Goal: Communication & Community: Answer question/provide support

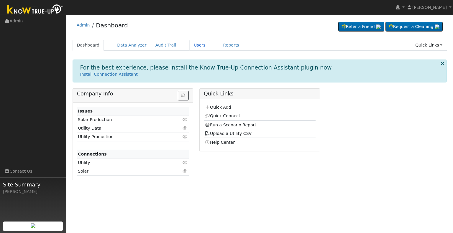
click at [189, 45] on link "Users" at bounding box center [199, 45] width 21 height 11
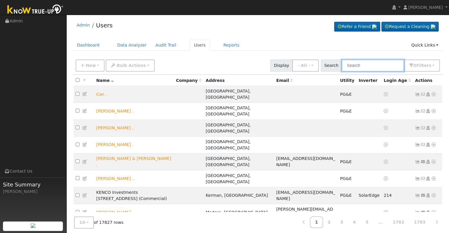
click at [362, 62] on input "text" at bounding box center [372, 66] width 63 height 12
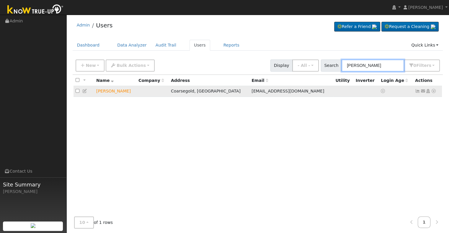
type input "lance cast"
click at [432, 91] on icon at bounding box center [433, 91] width 5 height 4
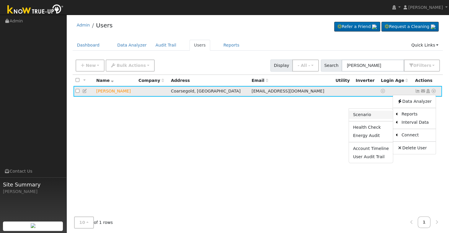
click at [375, 114] on link "Scenario" at bounding box center [371, 115] width 44 height 8
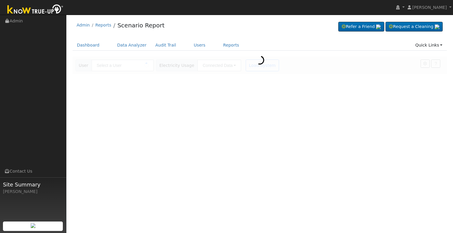
type input "[PERSON_NAME]"
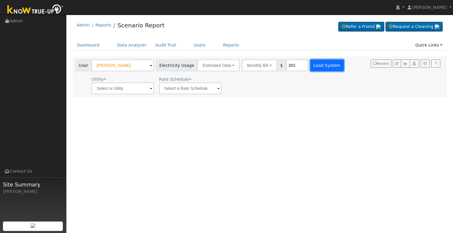
click at [319, 67] on button "Load System" at bounding box center [327, 66] width 34 height 12
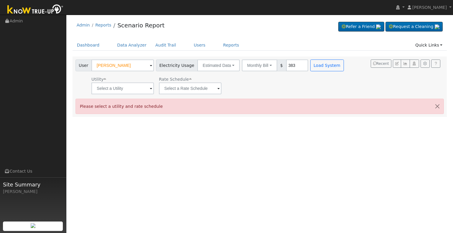
click at [152, 88] on span at bounding box center [151, 89] width 2 height 7
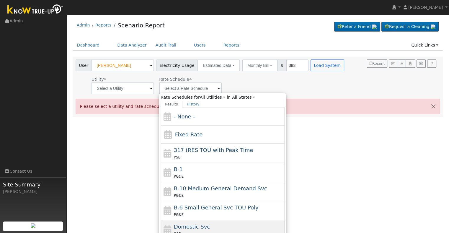
click at [185, 230] on div "Domestic Svc SCE" at bounding box center [228, 230] width 109 height 14
type input "Domestic Svc"
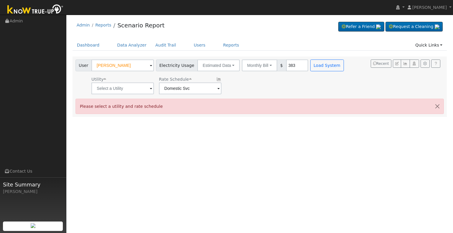
click at [150, 88] on span at bounding box center [151, 89] width 2 height 7
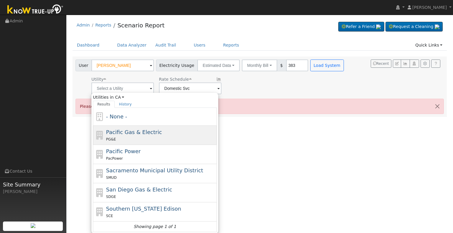
click at [151, 138] on div "PG&E" at bounding box center [160, 139] width 109 height 6
type input "Pacific Gas & Electric"
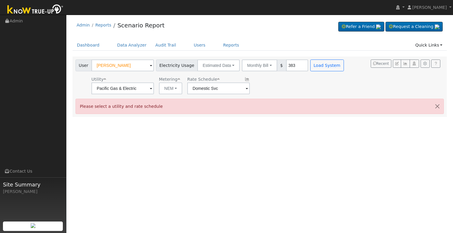
click at [152, 89] on span at bounding box center [151, 89] width 2 height 7
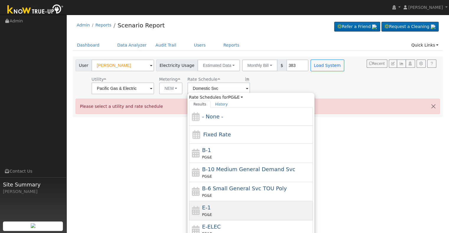
click at [229, 208] on div "E-1 PG&E" at bounding box center [256, 211] width 109 height 14
type input "E-1"
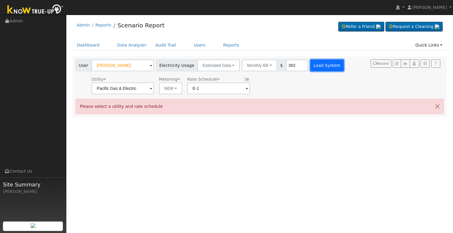
click at [320, 64] on button "Load System" at bounding box center [327, 66] width 34 height 12
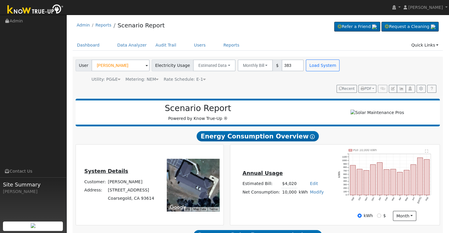
click at [312, 190] on link "Modify" at bounding box center [317, 192] width 14 height 5
click at [301, 197] on link "Add Consumption" at bounding box center [294, 201] width 49 height 8
type input "10000"
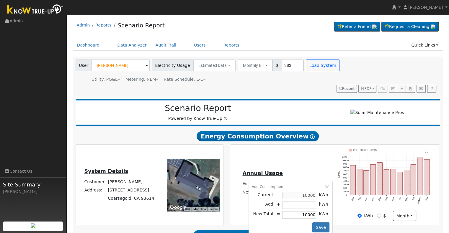
type input "-4"
type input "9996"
type input "-43"
type input "9957"
type input "-439"
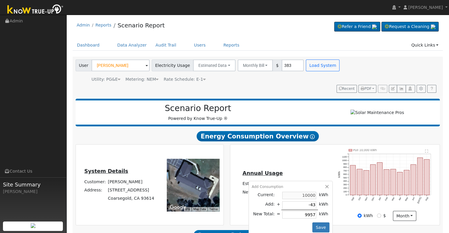
type input "9561"
type input "-4393"
type input "5607"
type input "-4393"
click at [318, 223] on button "Save" at bounding box center [320, 228] width 17 height 10
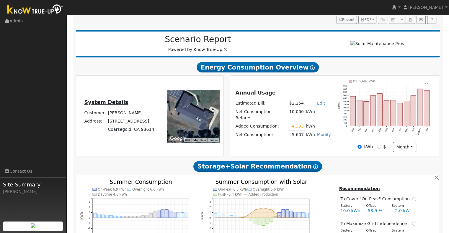
scroll to position [171, 0]
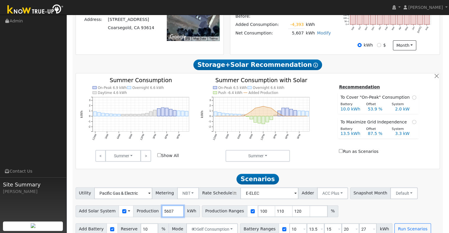
drag, startPoint x: 167, startPoint y: 202, endPoint x: 138, endPoint y: 201, distance: 28.9
click at [138, 206] on div "Add Solar System Use CSV Data Production 5607 kWh" at bounding box center [138, 212] width 124 height 12
type input "7363"
click at [275, 206] on input "111" at bounding box center [284, 212] width 18 height 12
type input "120"
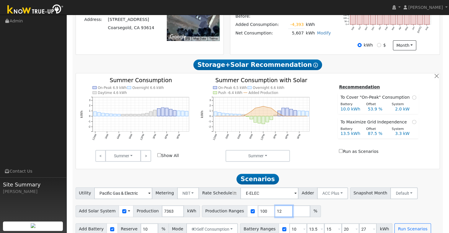
type input "1"
click at [324, 224] on input "15" at bounding box center [333, 230] width 18 height 12
type input "20"
type input "27"
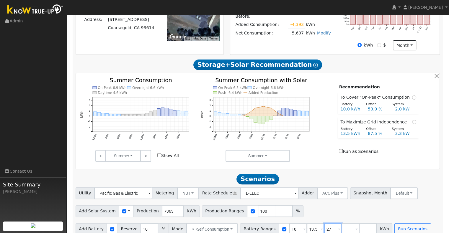
type input "2"
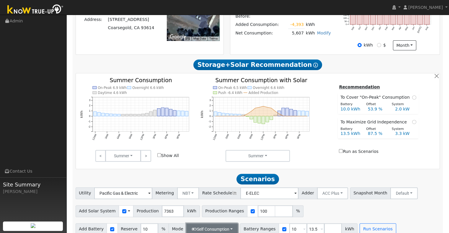
click at [225, 224] on button "Self Consumption" at bounding box center [212, 230] width 52 height 12
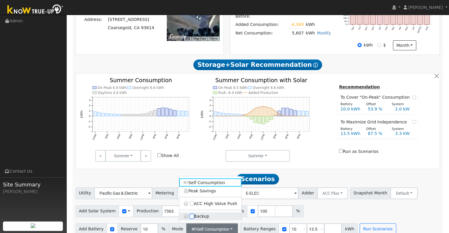
click at [192, 214] on input "Backup" at bounding box center [192, 216] width 4 height 4
checkbox input "true"
type input "20"
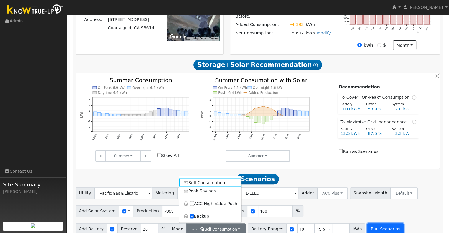
click at [367, 224] on button "Run Scenarios" at bounding box center [385, 230] width 36 height 12
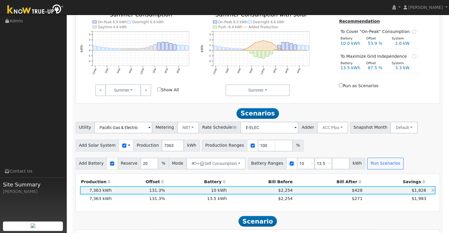
scroll to position [237, 0]
drag, startPoint x: 165, startPoint y: 138, endPoint x: 149, endPoint y: 135, distance: 17.1
click at [149, 140] on div "Add Solar System Use CSV Data Production 7363 kWh" at bounding box center [138, 146] width 124 height 12
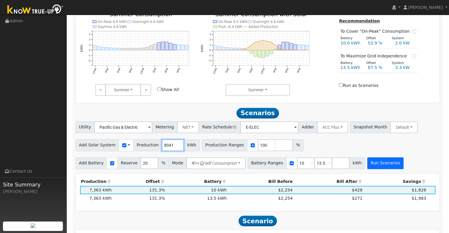
type input "8041"
click at [375, 158] on button "Run Scenarios" at bounding box center [385, 164] width 36 height 12
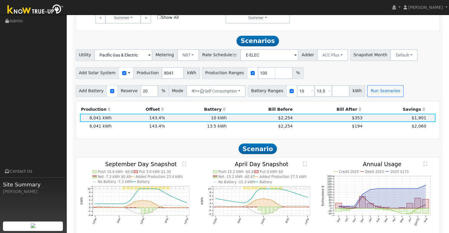
scroll to position [319, 0]
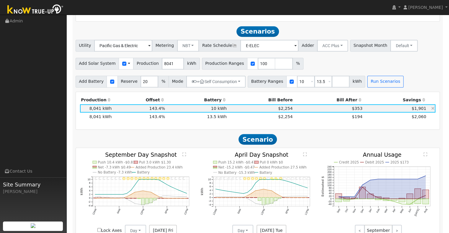
click at [322, 104] on td "$353" at bounding box center [328, 108] width 70 height 8
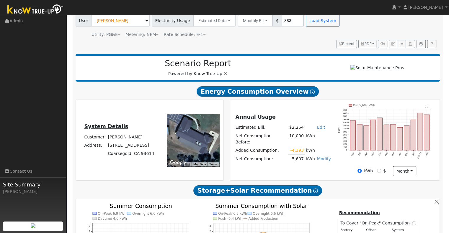
scroll to position [45, 0]
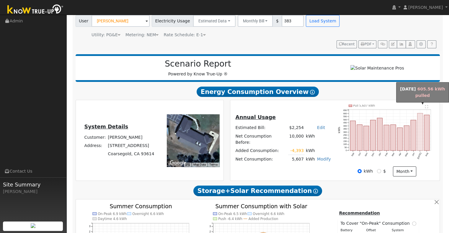
click at [420, 125] on rect "onclick=""" at bounding box center [419, 131] width 5 height 37
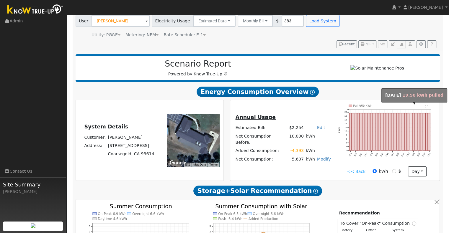
click at [410, 121] on rect "onclick=""" at bounding box center [411, 131] width 2 height 37
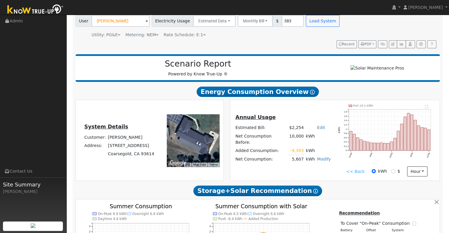
click at [350, 169] on link "<< Back" at bounding box center [355, 172] width 18 height 6
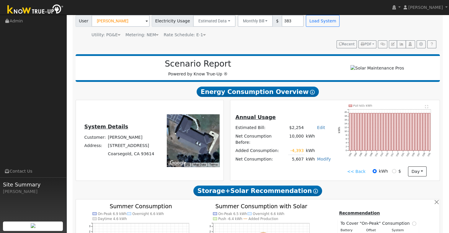
click at [274, 59] on h2 "Scenario Report" at bounding box center [197, 64] width 233 height 10
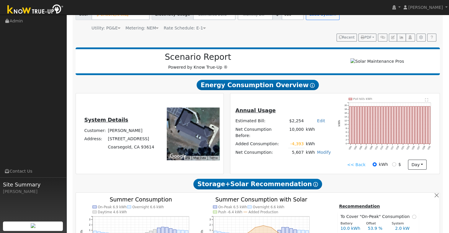
scroll to position [52, 0]
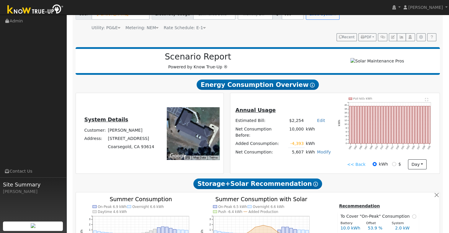
click at [350, 162] on link "<< Back" at bounding box center [356, 165] width 18 height 6
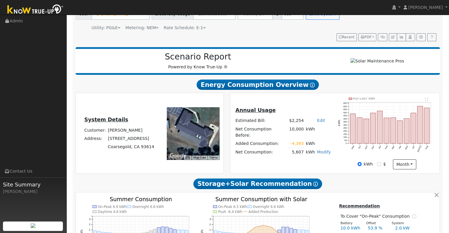
scroll to position [0, 0]
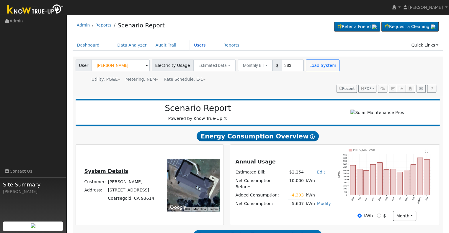
click at [191, 43] on link "Users" at bounding box center [199, 45] width 21 height 11
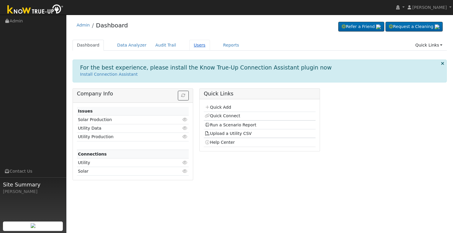
click at [189, 43] on link "Users" at bounding box center [199, 45] width 21 height 11
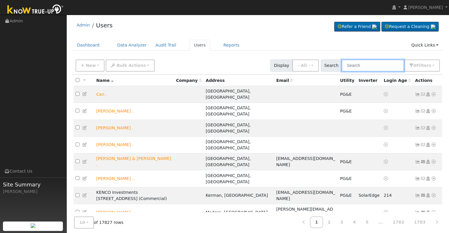
click at [360, 67] on input "text" at bounding box center [372, 66] width 63 height 12
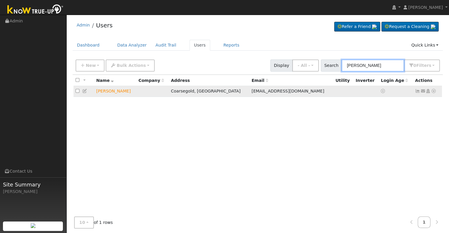
type input "lance cast"
click at [423, 91] on icon at bounding box center [422, 91] width 5 height 4
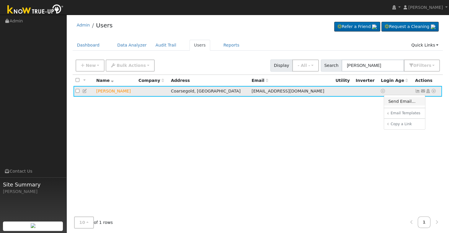
click at [401, 101] on link "Send Email..." at bounding box center [404, 101] width 41 height 8
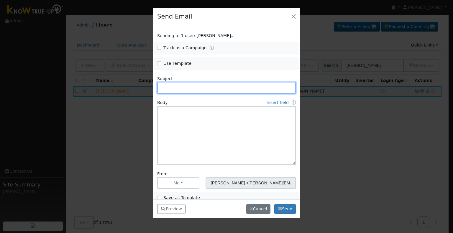
click at [195, 89] on input "text" at bounding box center [226, 88] width 139 height 12
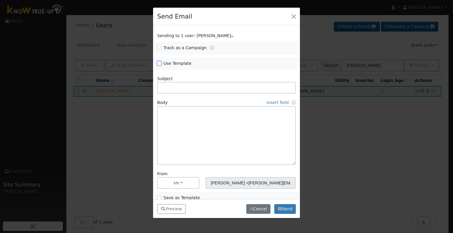
click at [159, 62] on input "Use Template" at bounding box center [159, 63] width 4 height 4
checkbox input "true"
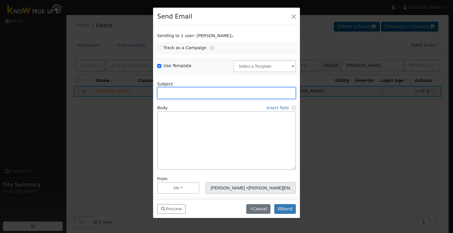
click at [243, 95] on input "text" at bounding box center [226, 93] width 139 height 12
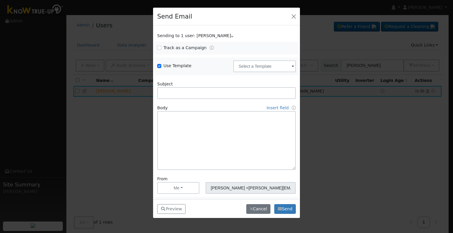
click at [292, 67] on span at bounding box center [293, 66] width 2 height 7
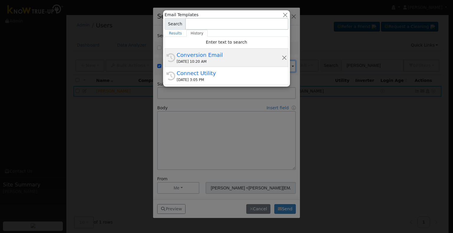
click at [215, 59] on div "08/26/2025 10:20 AM" at bounding box center [229, 61] width 105 height 5
type input "Conversion Email"
type input "Connect Your Utility Account"
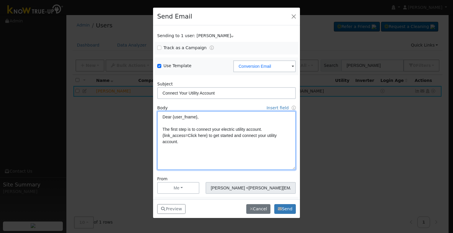
drag, startPoint x: 172, startPoint y: 117, endPoint x: 227, endPoint y: 114, distance: 55.8
click at [227, 114] on textarea "Dear {user_fname}, The first step is to connect your electric utility account. …" at bounding box center [226, 140] width 139 height 59
type textarea "DearLance The first step is to connect your electric utility account. {link_acc…"
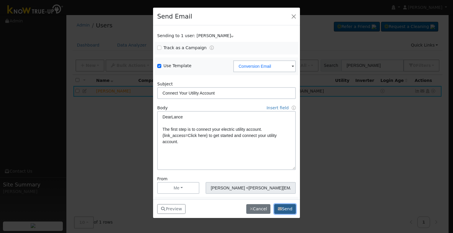
click at [289, 208] on button "Send" at bounding box center [285, 209] width 22 height 10
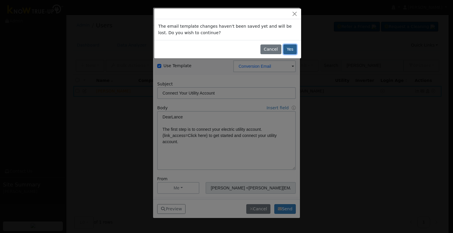
click at [289, 48] on button "Yes" at bounding box center [290, 50] width 14 height 10
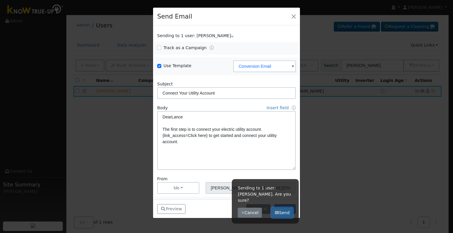
click at [286, 208] on button "Send" at bounding box center [283, 213] width 22 height 10
